Goal: Check status: Check status

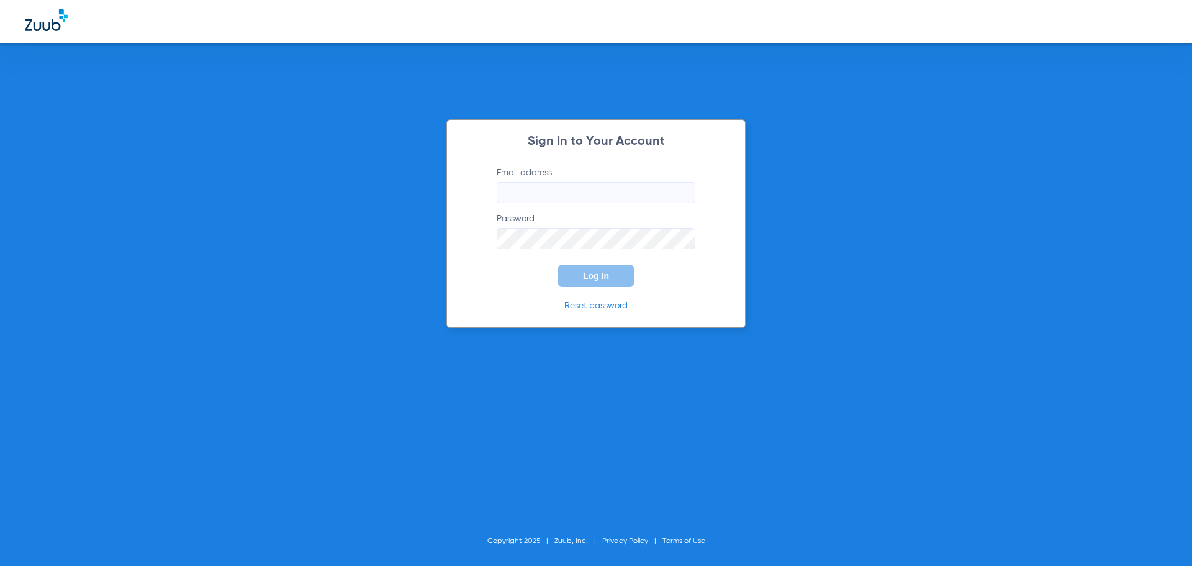
drag, startPoint x: 555, startPoint y: 198, endPoint x: 548, endPoint y: 194, distance: 7.8
click at [555, 197] on input "Email address" at bounding box center [596, 192] width 199 height 21
type input "S"
type input "[EMAIL_ADDRESS][DOMAIN_NAME]"
click at [558, 264] on button "Log In" at bounding box center [596, 275] width 76 height 22
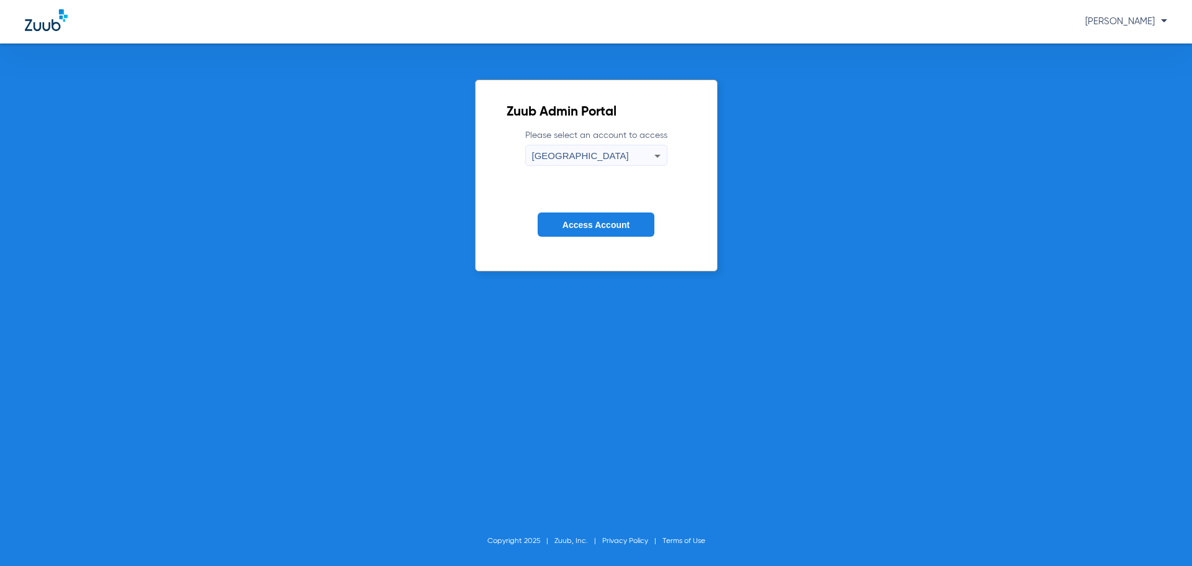
click at [613, 224] on span "Access Account" at bounding box center [595, 225] width 67 height 10
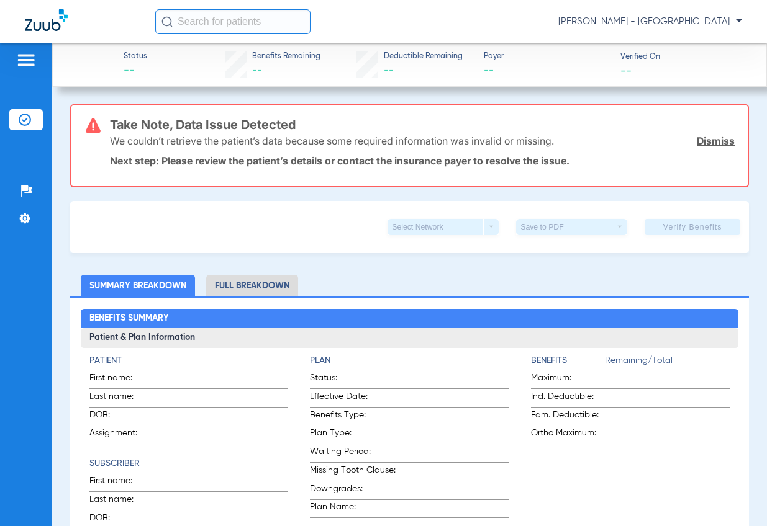
drag, startPoint x: 220, startPoint y: 34, endPoint x: 220, endPoint y: 27, distance: 6.9
click at [220, 29] on input "text" at bounding box center [232, 21] width 155 height 25
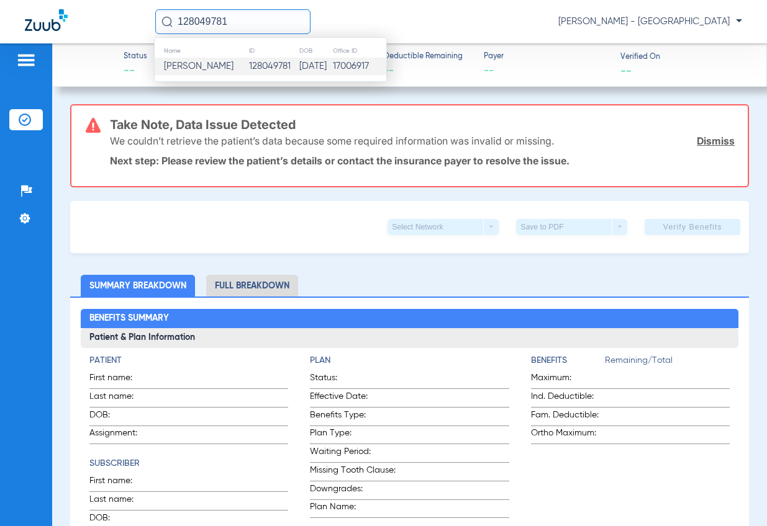
type input "128049781"
click at [307, 63] on td "[DATE]" at bounding box center [316, 66] width 34 height 17
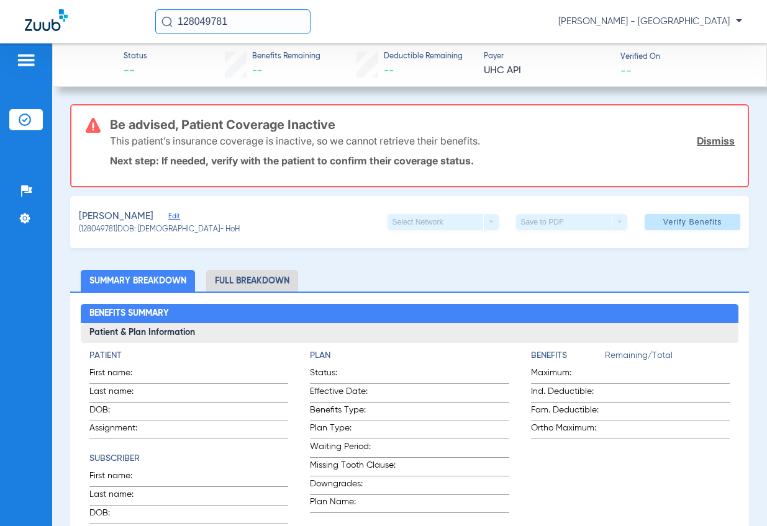
click at [705, 220] on span "Verify Benefits" at bounding box center [692, 222] width 59 height 10
